Goal: Task Accomplishment & Management: Manage account settings

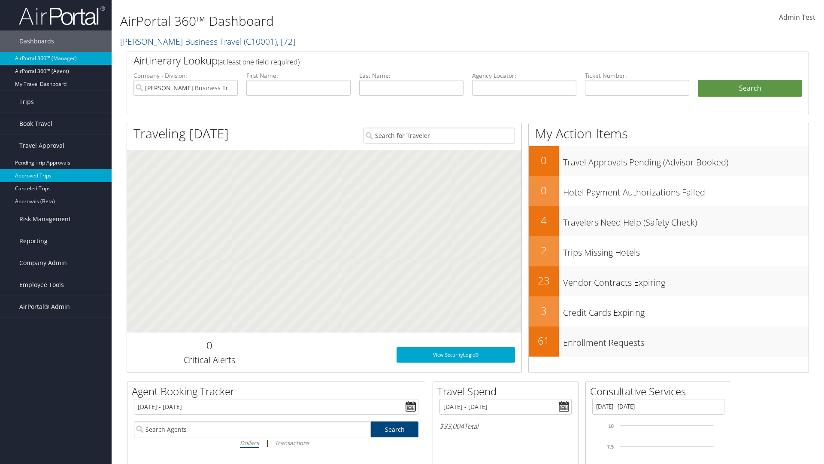
click at [56, 176] on link "Approved Trips" at bounding box center [56, 175] width 112 height 13
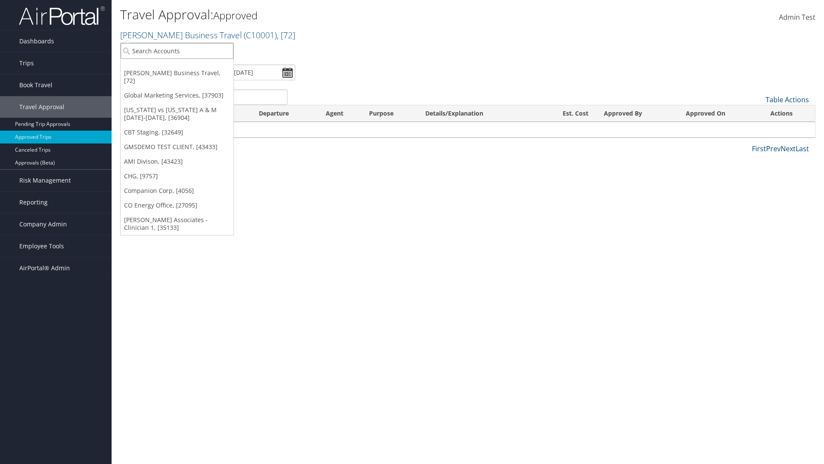
click at [177, 51] on input "search" at bounding box center [177, 51] width 113 height 16
type input "[PERSON_NAME] Business Travel"
click at [189, 74] on div "Account" at bounding box center [189, 74] width 146 height 8
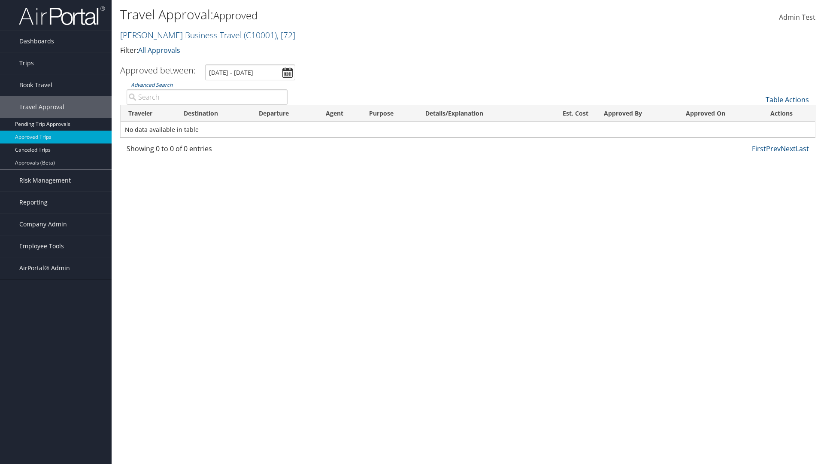
click at [207, 97] on input "Advanced Search" at bounding box center [207, 96] width 161 height 15
type input "Cameron"
